Goal: Complete application form

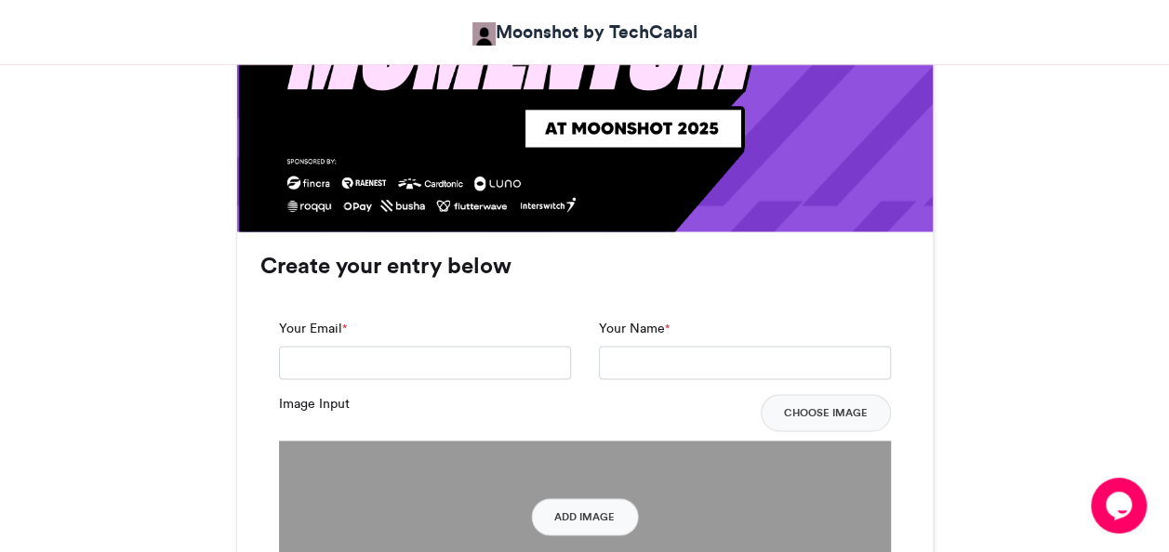
scroll to position [1226, 0]
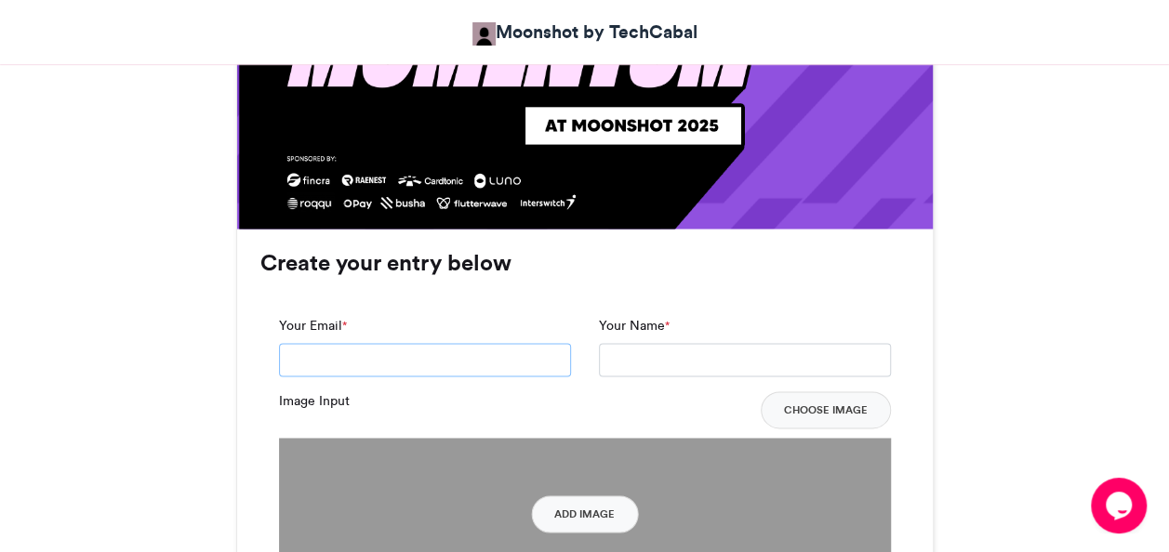
click at [358, 359] on input "Your Email *" at bounding box center [425, 359] width 292 height 33
type input "**********"
click at [706, 351] on input "Your Name *" at bounding box center [745, 359] width 292 height 33
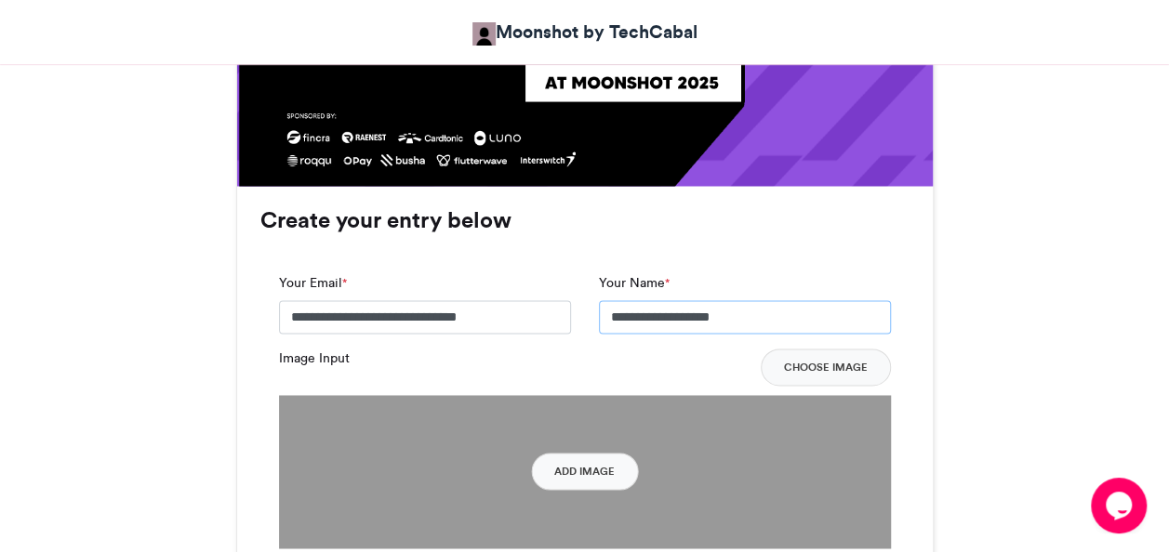
scroll to position [1273, 0]
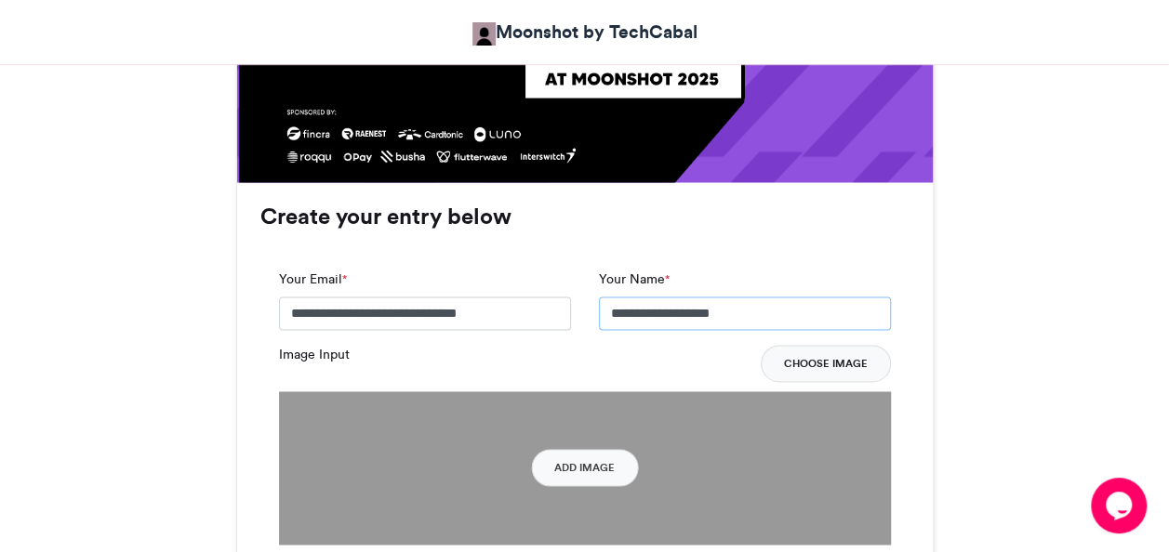
type input "**********"
click at [854, 363] on button "Choose Image" at bounding box center [826, 363] width 130 height 37
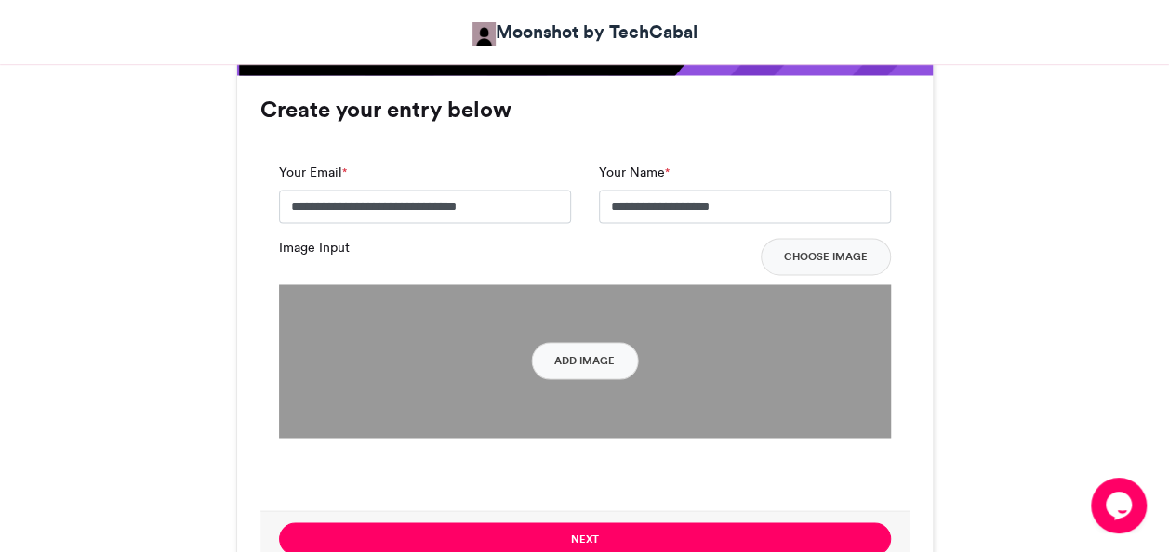
scroll to position [1378, 0]
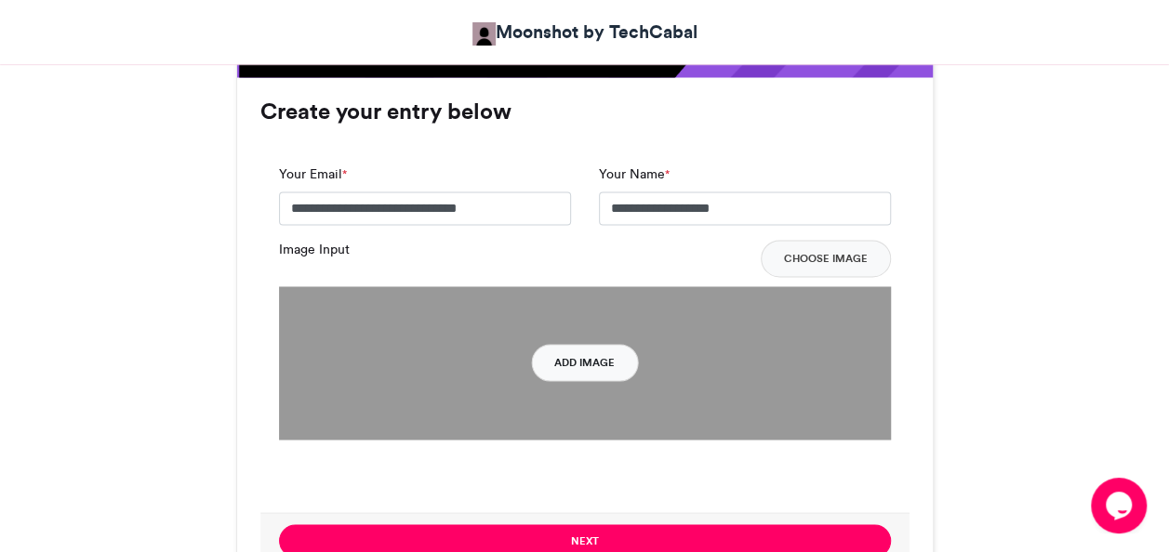
click at [601, 355] on button "Add Image" at bounding box center [584, 362] width 107 height 37
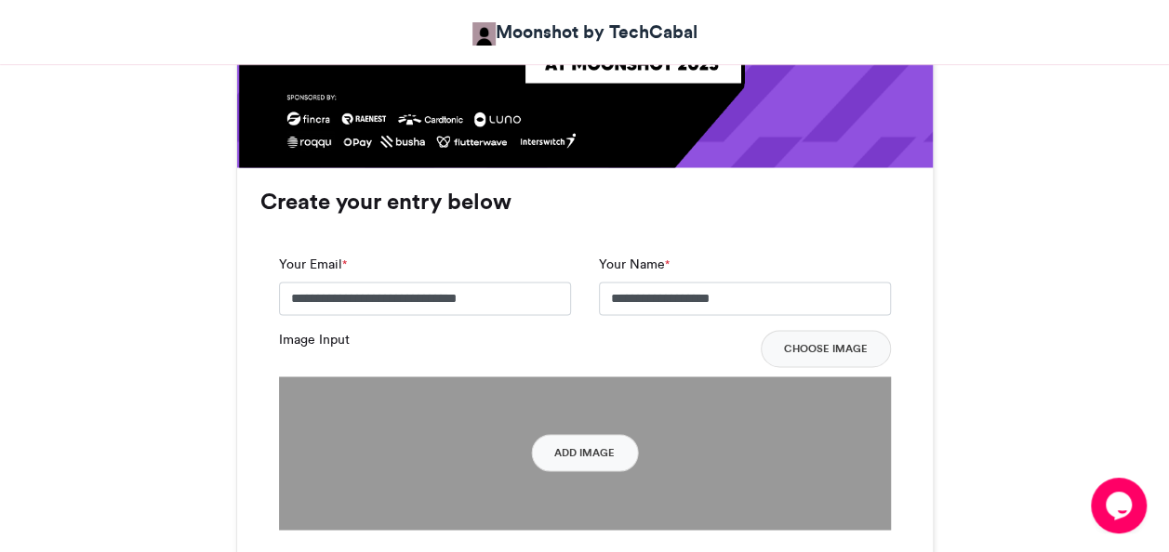
scroll to position [1291, 0]
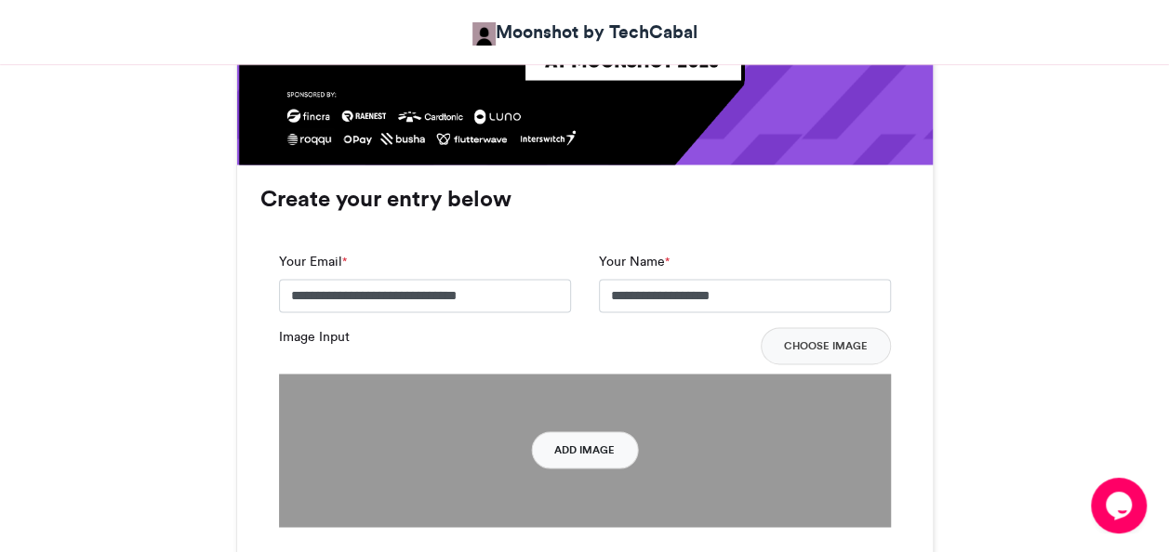
click at [617, 442] on button "Add Image" at bounding box center [584, 449] width 107 height 37
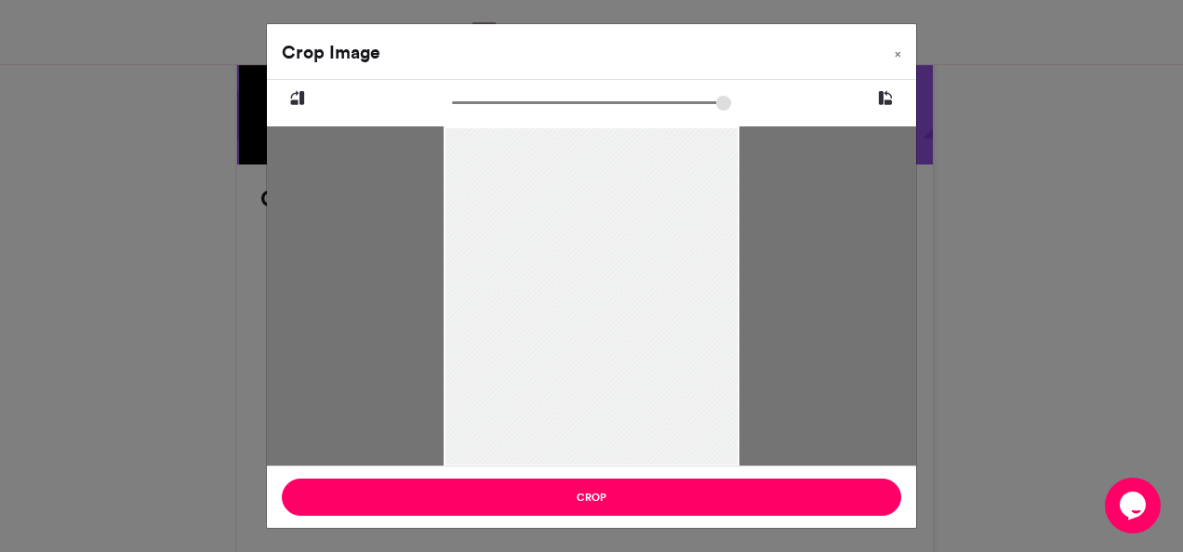
drag, startPoint x: 462, startPoint y: 110, endPoint x: 393, endPoint y: 111, distance: 68.8
click at [452, 111] on input "zoom" at bounding box center [591, 103] width 279 height 18
click at [881, 104] on icon at bounding box center [885, 98] width 17 height 24
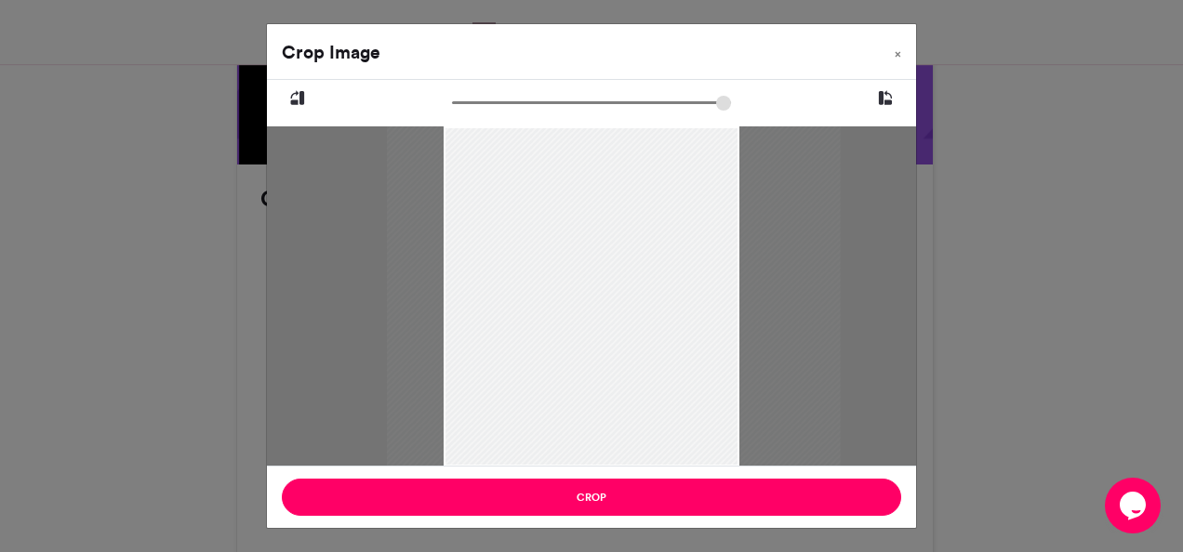
click at [881, 104] on icon at bounding box center [885, 98] width 17 height 24
drag, startPoint x: 645, startPoint y: 334, endPoint x: 623, endPoint y: 338, distance: 22.8
click at [623, 338] on div at bounding box center [591, 299] width 340 height 454
drag, startPoint x: 461, startPoint y: 103, endPoint x: 408, endPoint y: 108, distance: 53.2
type input "******"
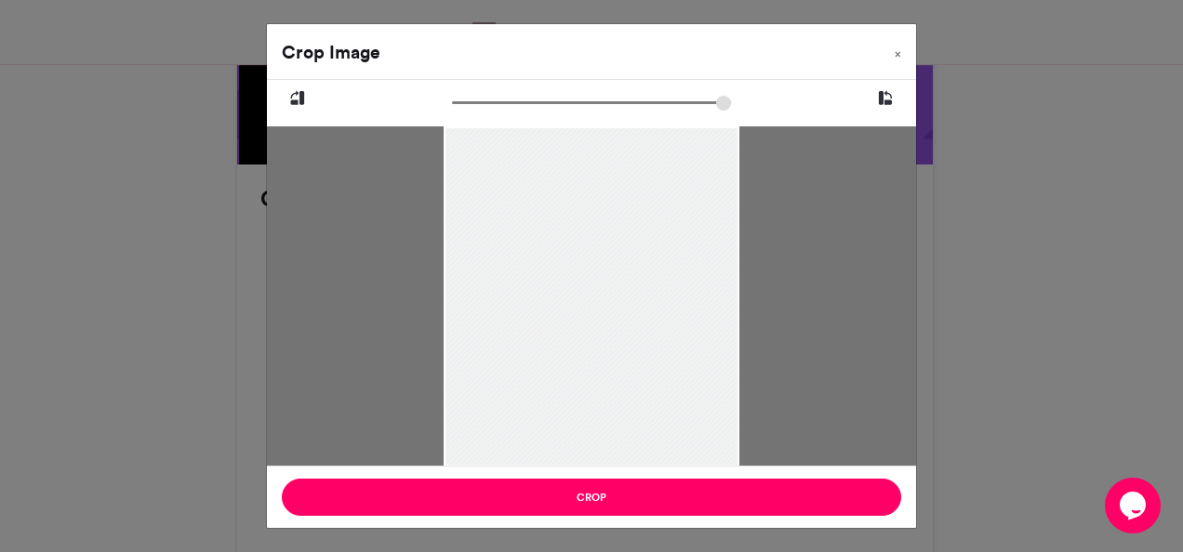
click at [452, 108] on input "zoom" at bounding box center [591, 103] width 279 height 18
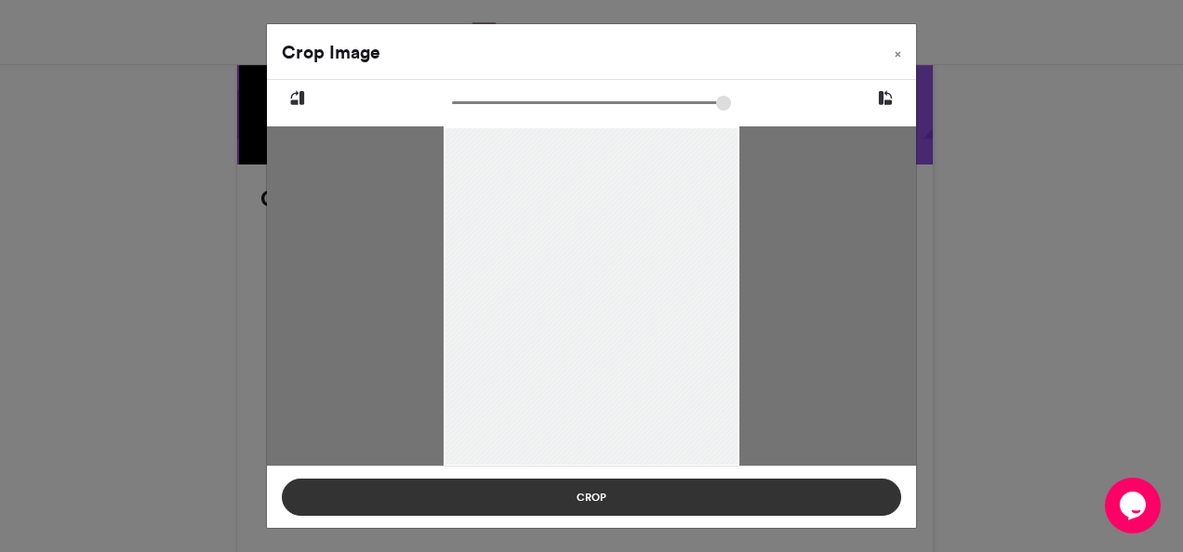
click at [708, 499] on button "Crop" at bounding box center [591, 497] width 619 height 37
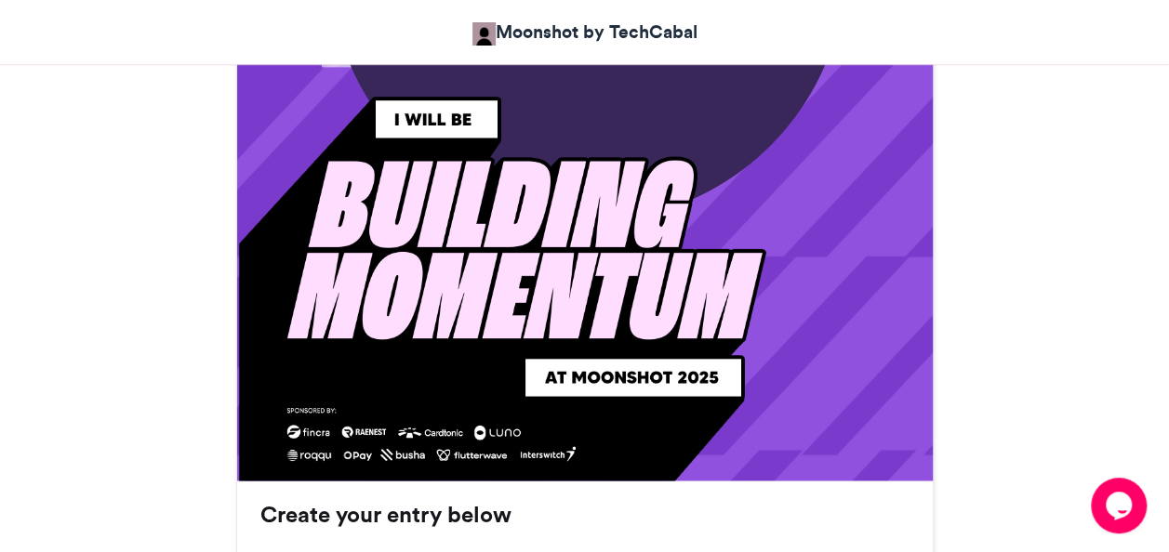
scroll to position [974, 0]
